Goal: Transaction & Acquisition: Purchase product/service

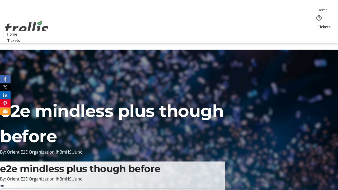
click at [318, 24] on span "Tickets" at bounding box center [324, 27] width 13 height 6
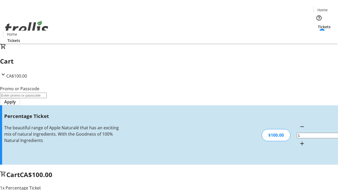
type input "FOO"
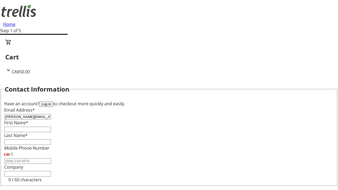
type input "[PERSON_NAME][EMAIL_ADDRESS][DOMAIN_NAME]"
type input "[PERSON_NAME]"
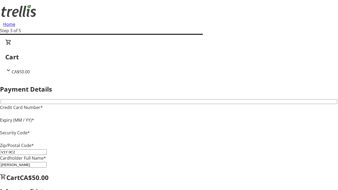
type input "V1Y 0C2"
